Goal: Task Accomplishment & Management: Use online tool/utility

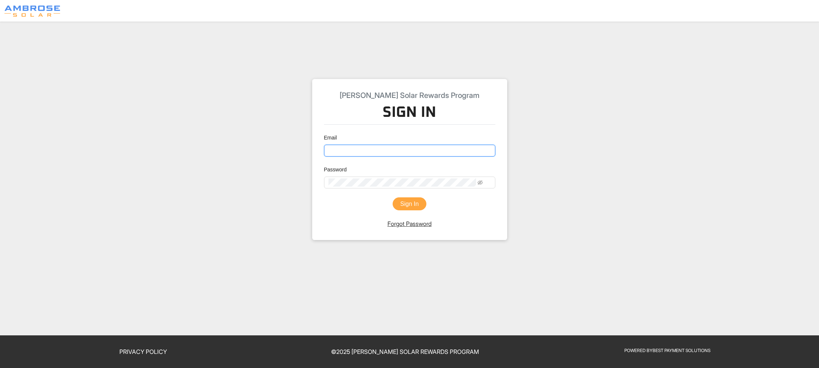
type input "[EMAIL_ADDRESS][DOMAIN_NAME]"
click at [398, 211] on button "Sign In" at bounding box center [410, 203] width 34 height 13
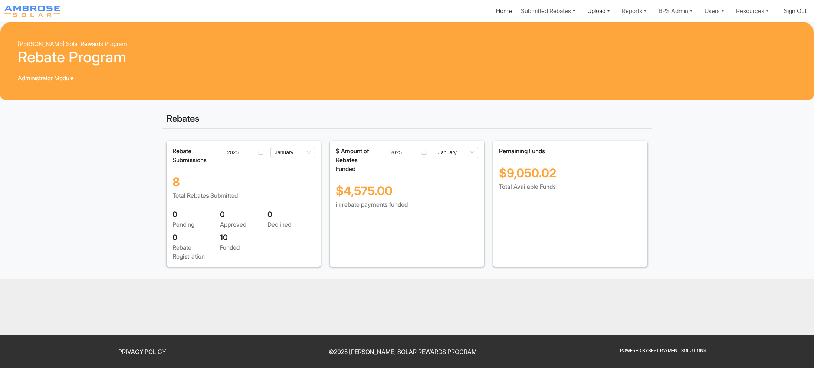
click at [584, 14] on link "Upload" at bounding box center [598, 10] width 29 height 14
